Goal: Task Accomplishment & Management: Use online tool/utility

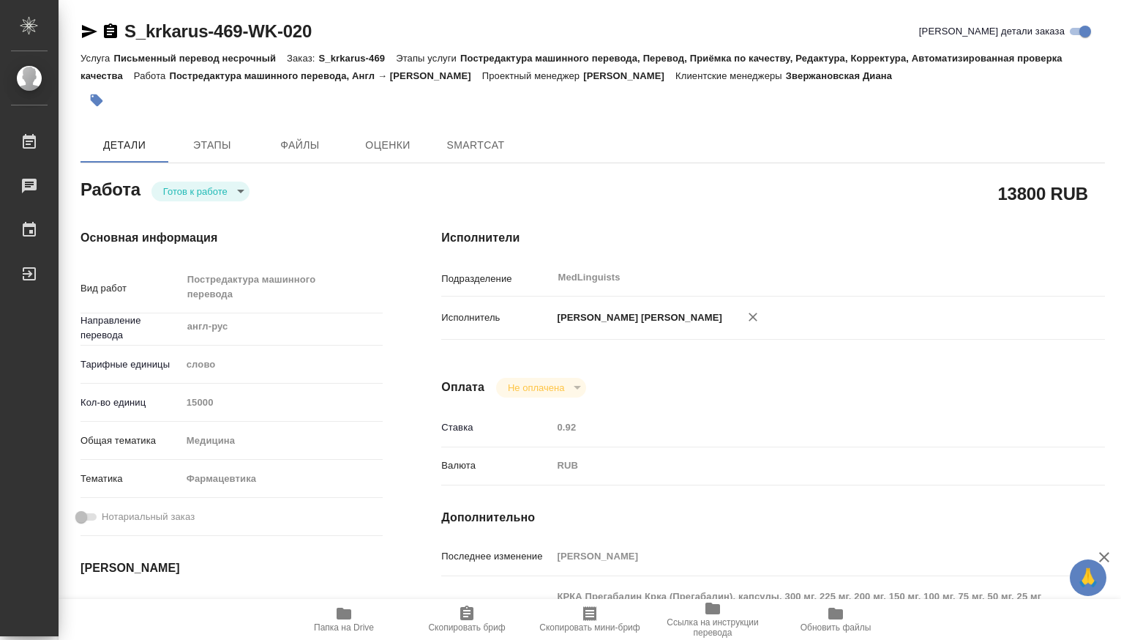
type textarea "x"
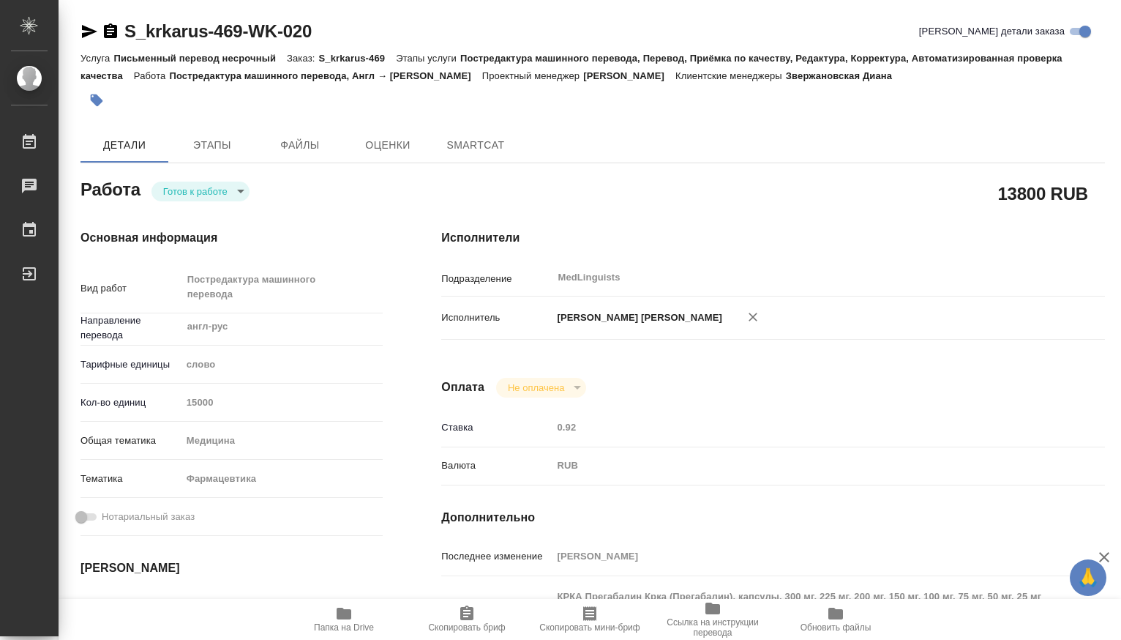
type textarea "x"
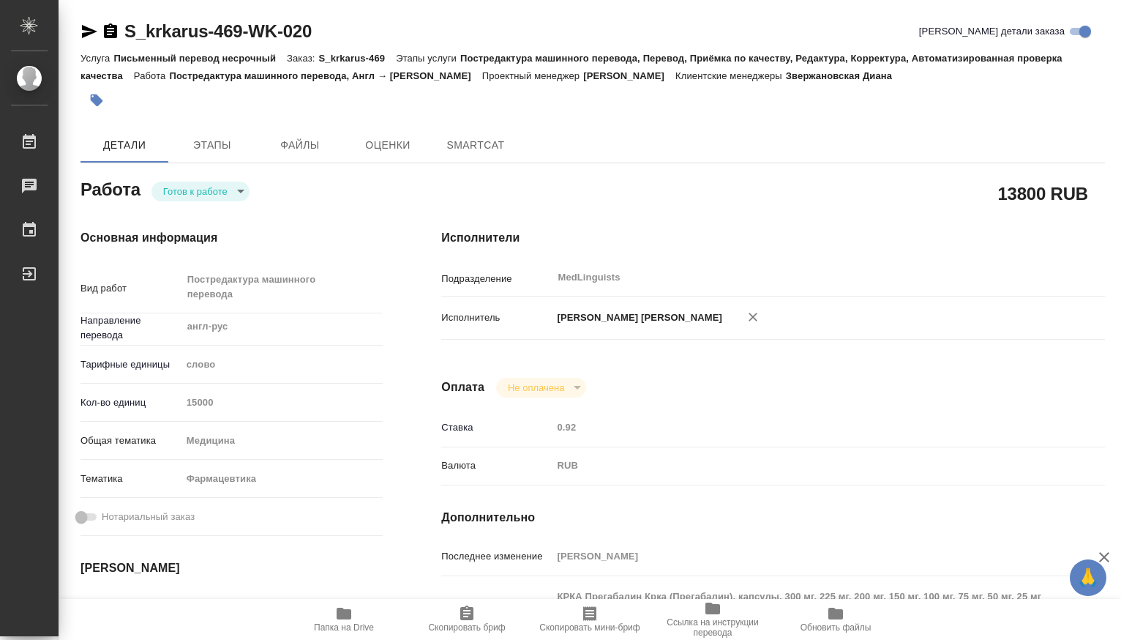
type textarea "x"
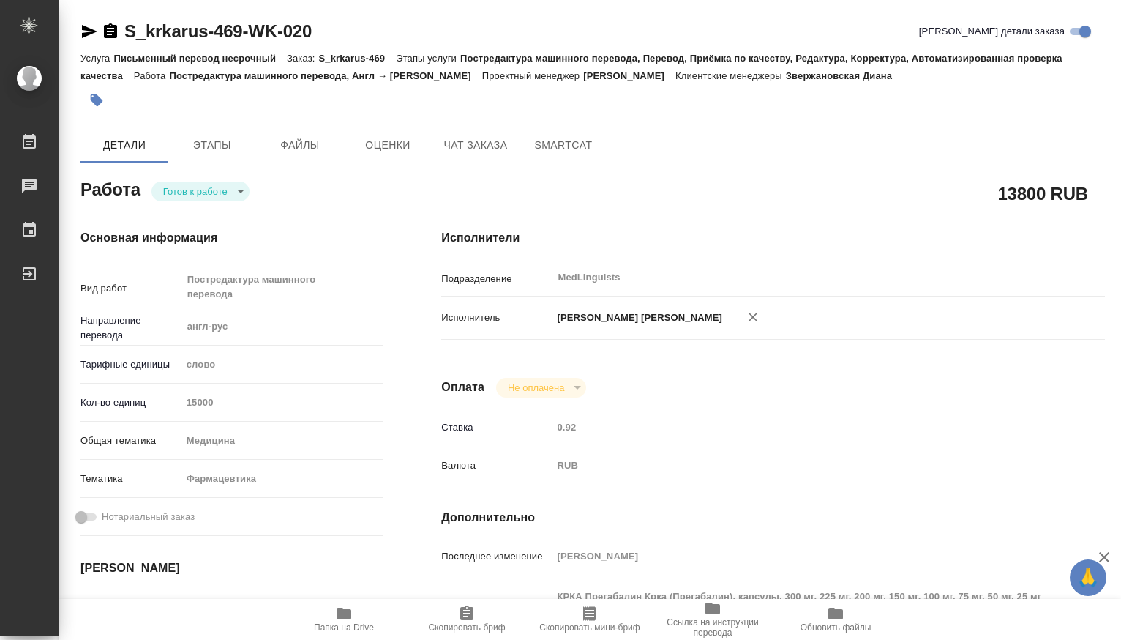
type textarea "x"
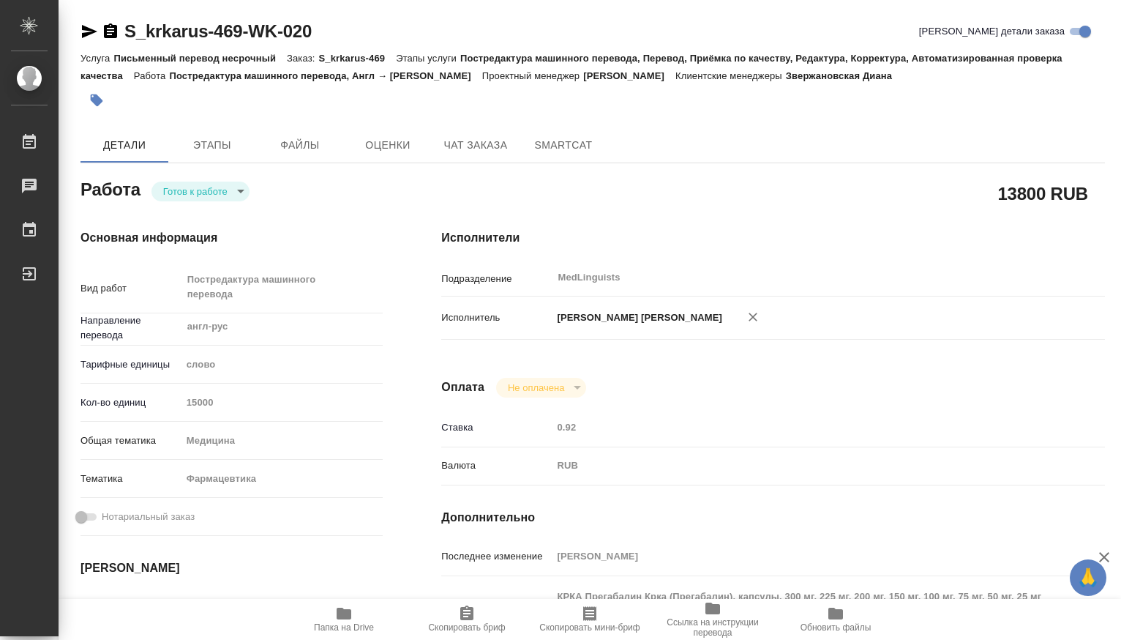
type textarea "x"
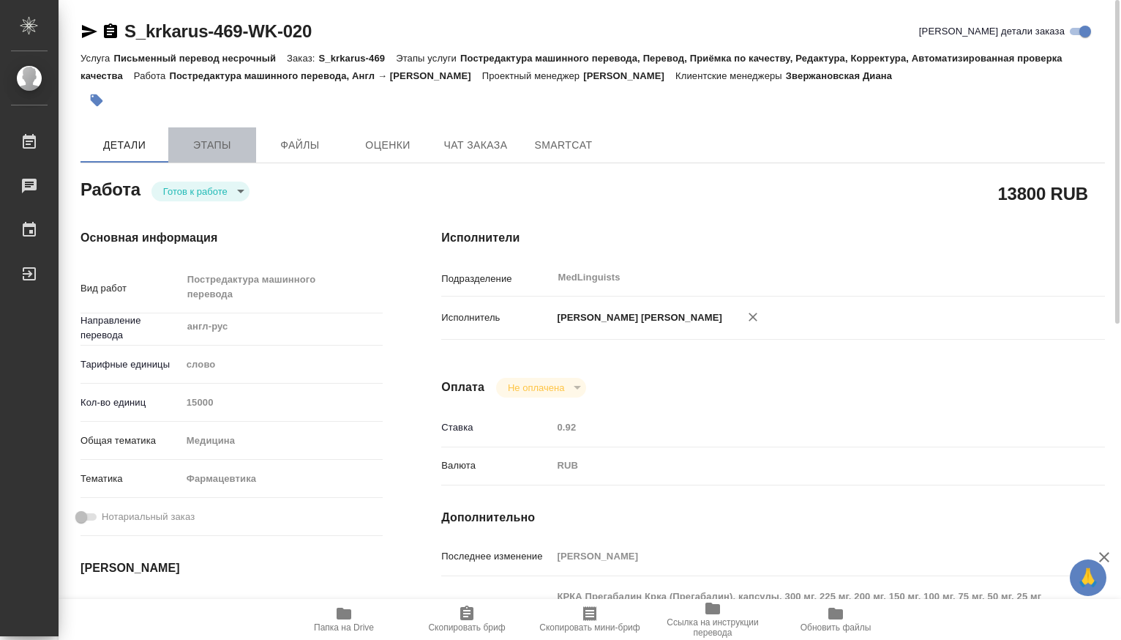
click at [237, 143] on span "Этапы" at bounding box center [212, 145] width 70 height 18
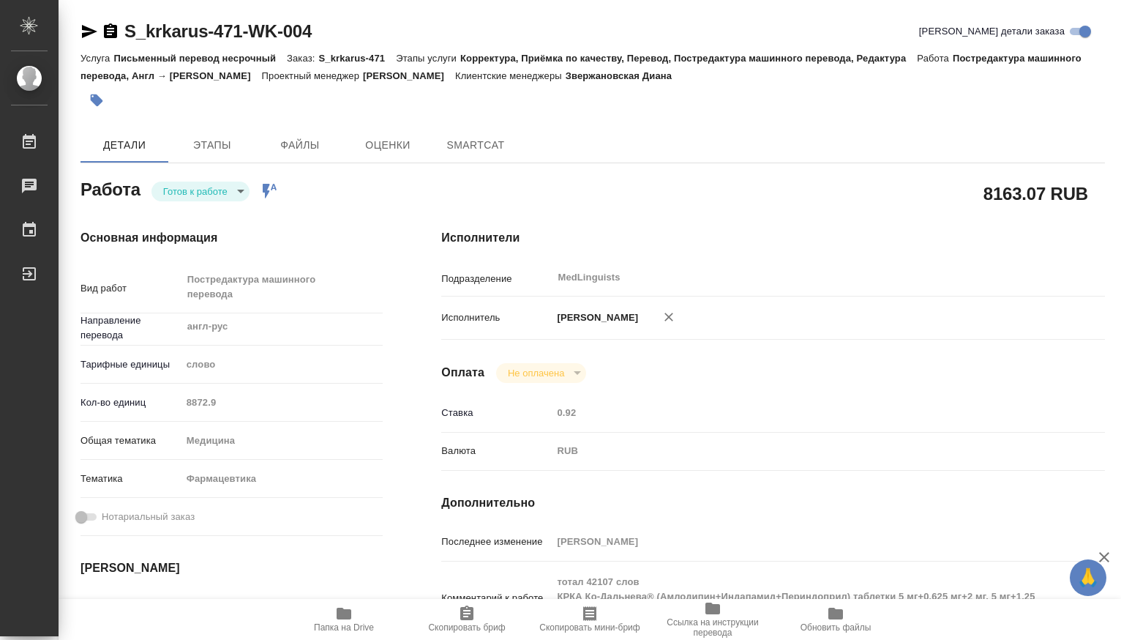
type textarea "x"
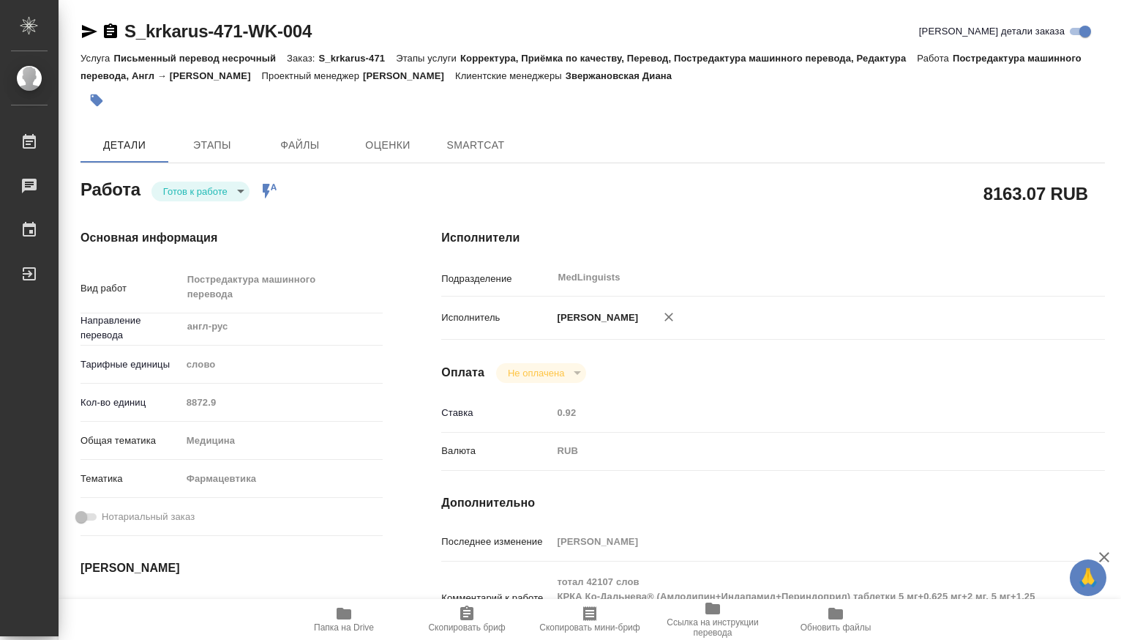
scroll to position [244, 0]
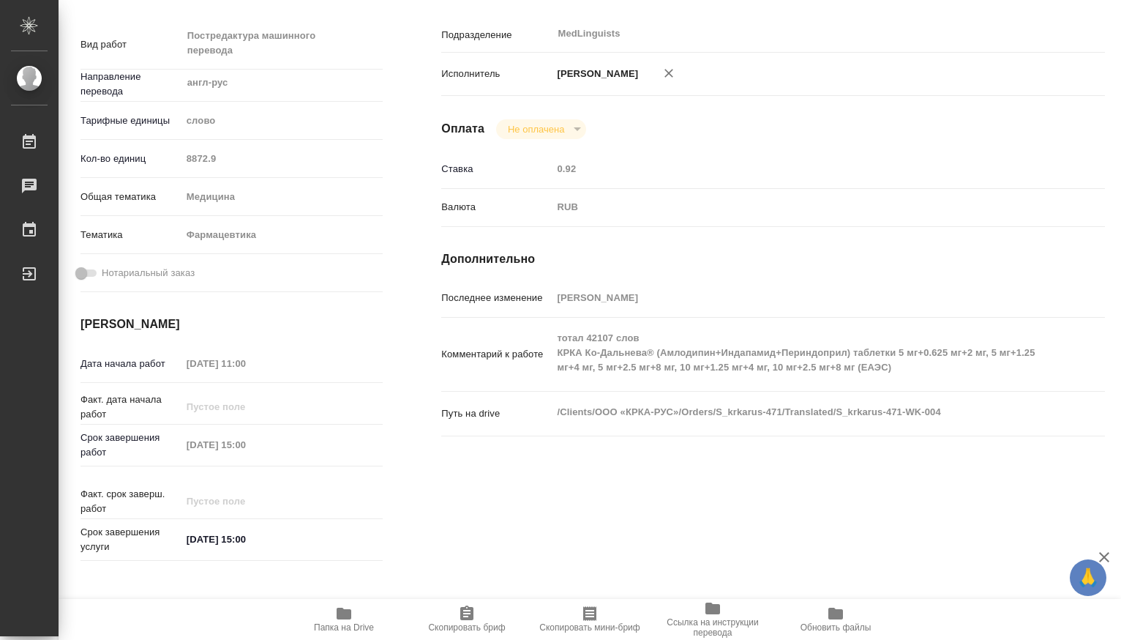
type textarea "x"
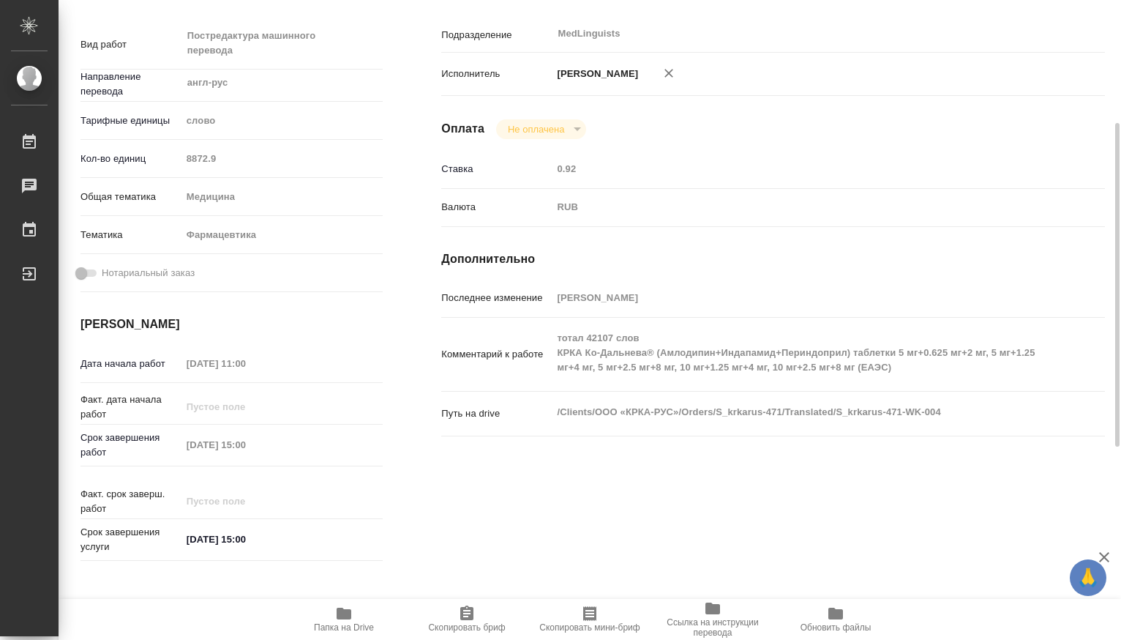
type textarea "x"
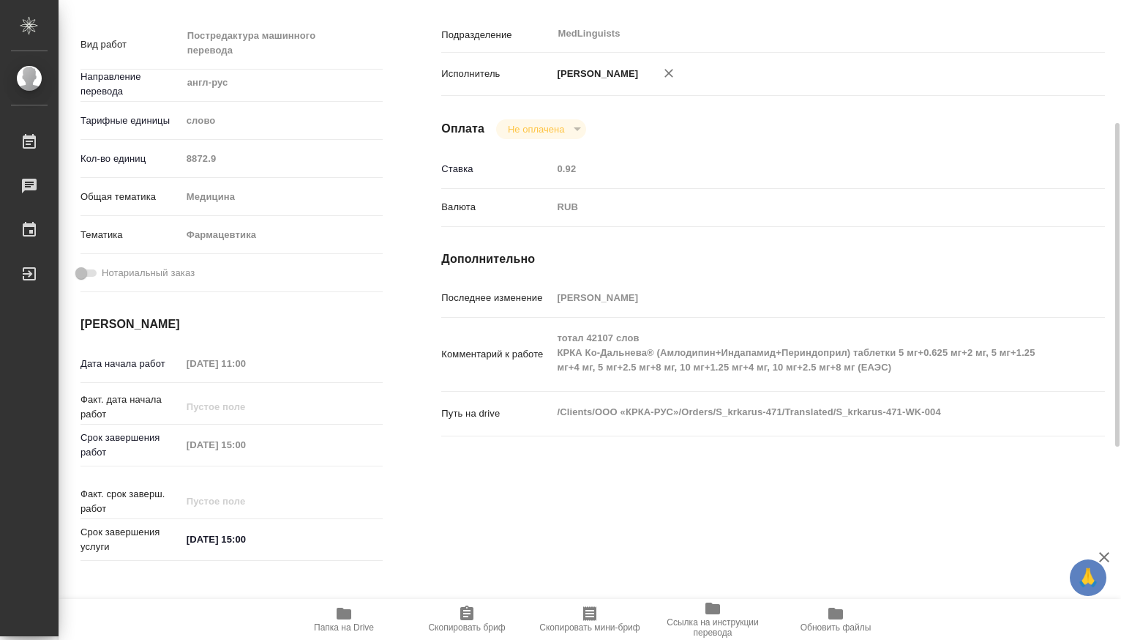
type textarea "x"
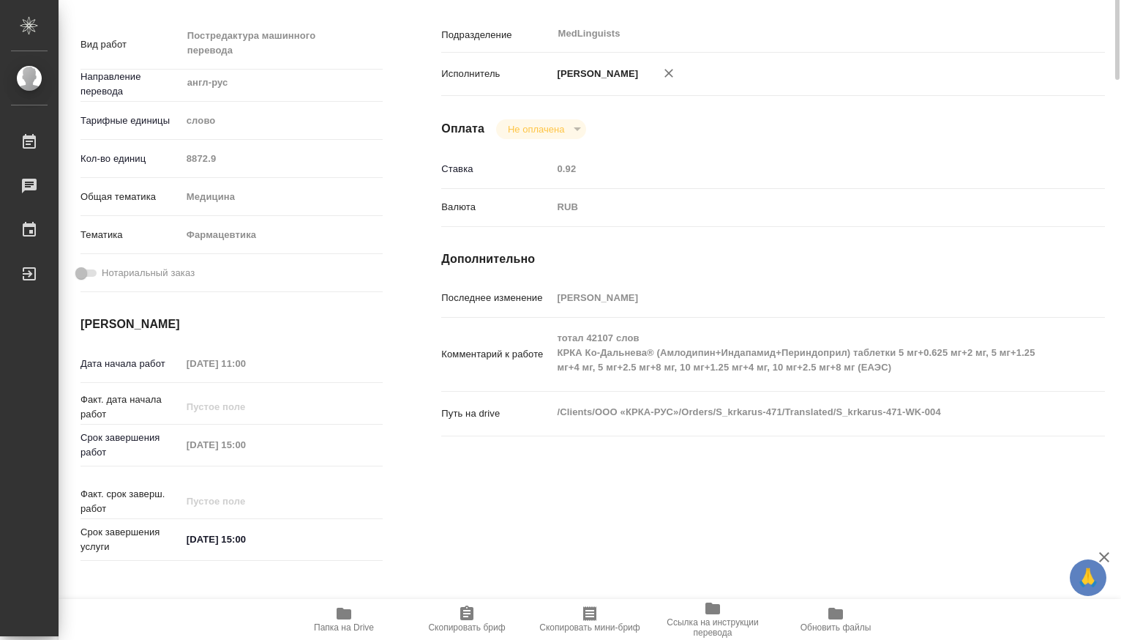
scroll to position [0, 0]
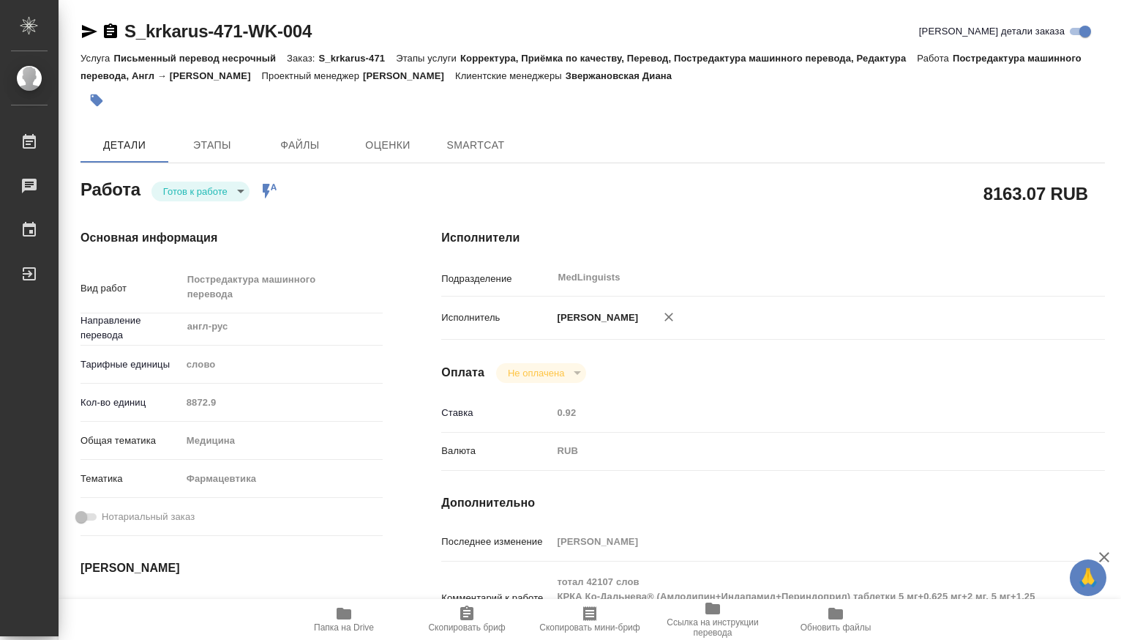
type textarea "x"
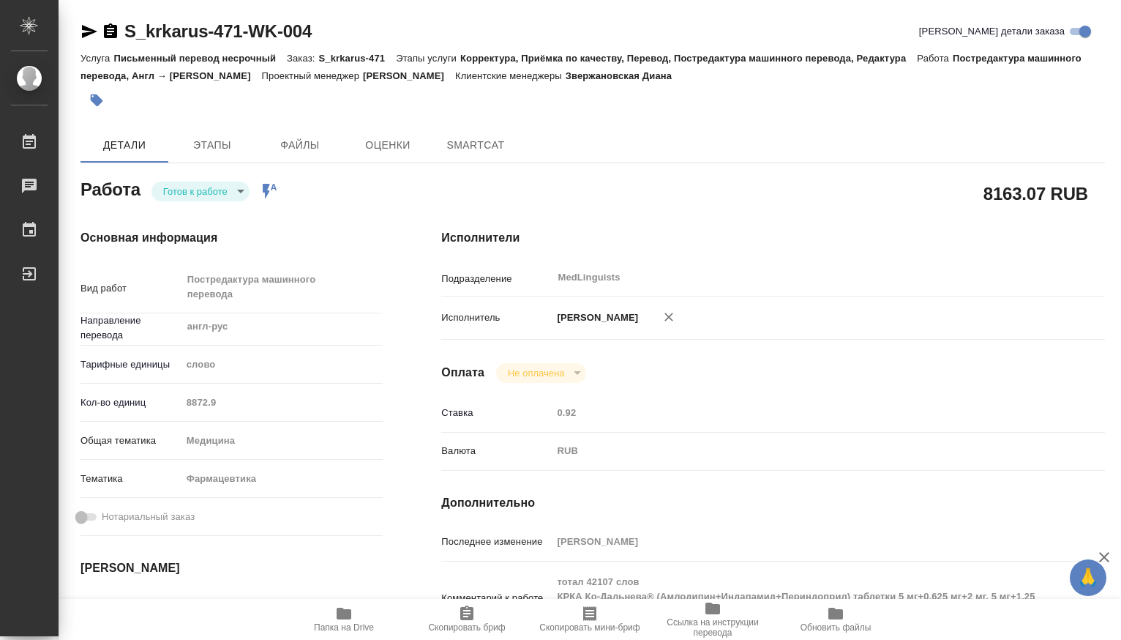
type textarea "x"
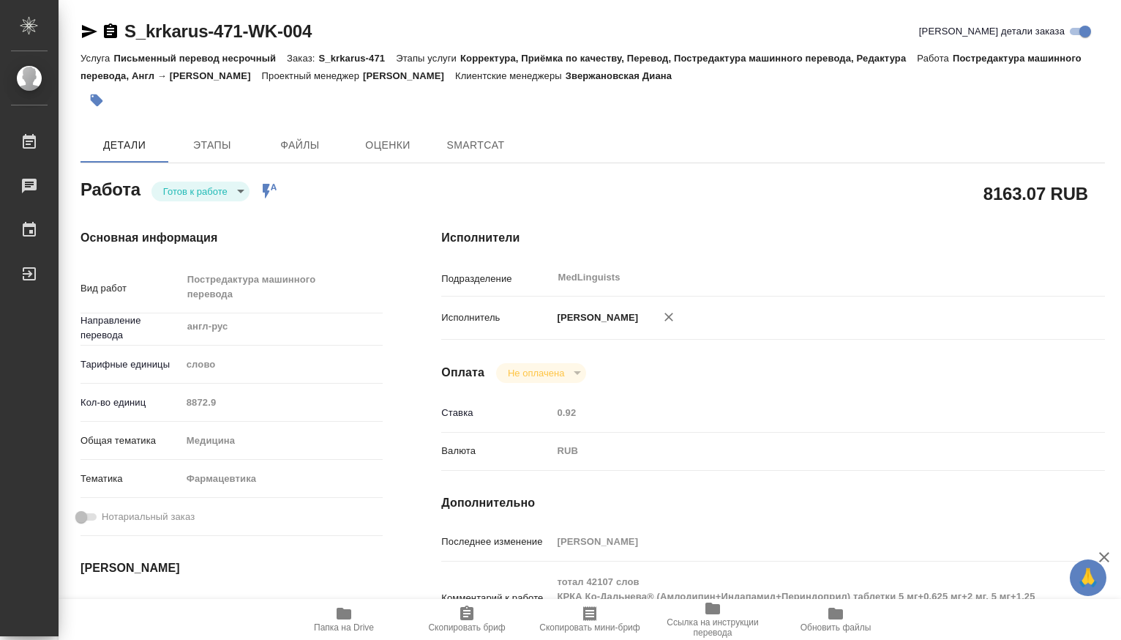
type textarea "x"
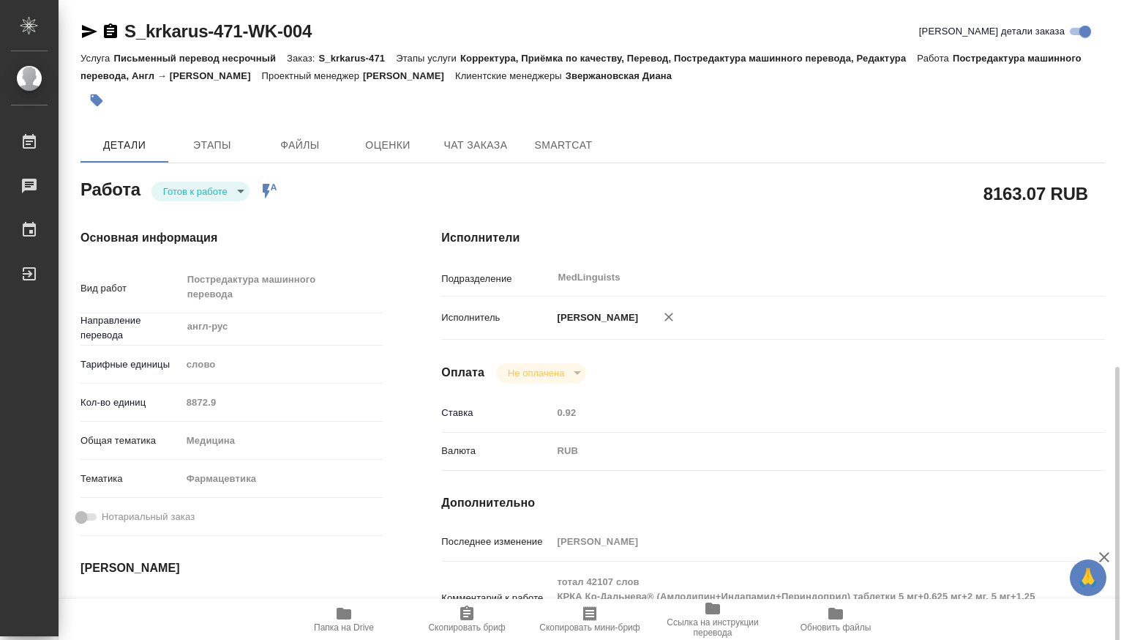
scroll to position [244, 0]
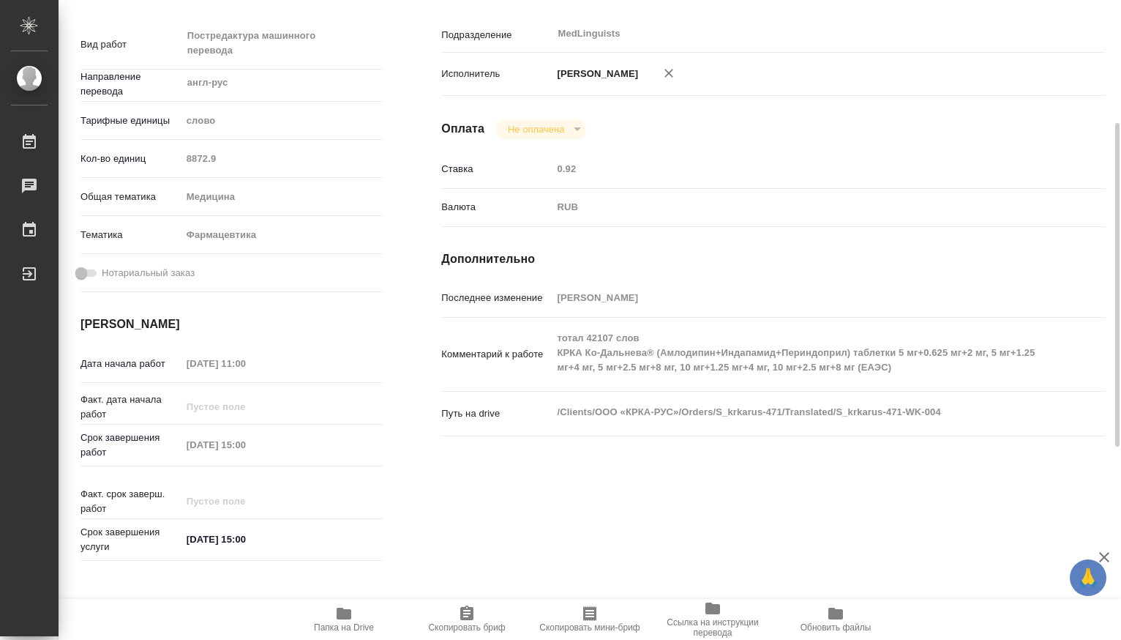
type textarea "x"
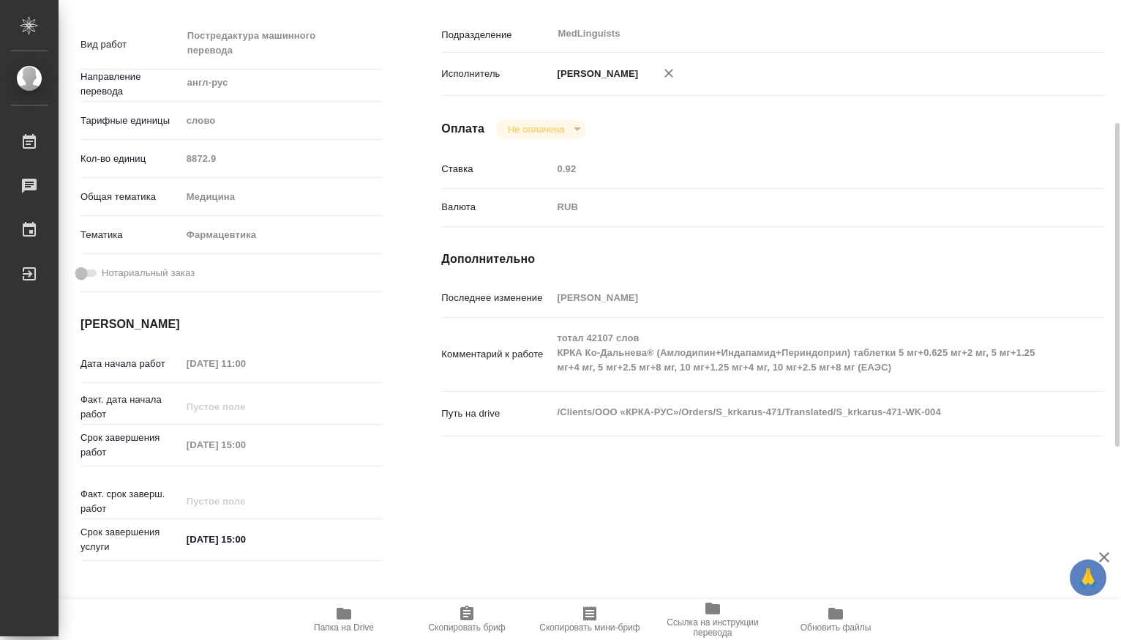
type textarea "x"
